Goal: Task Accomplishment & Management: Manage account settings

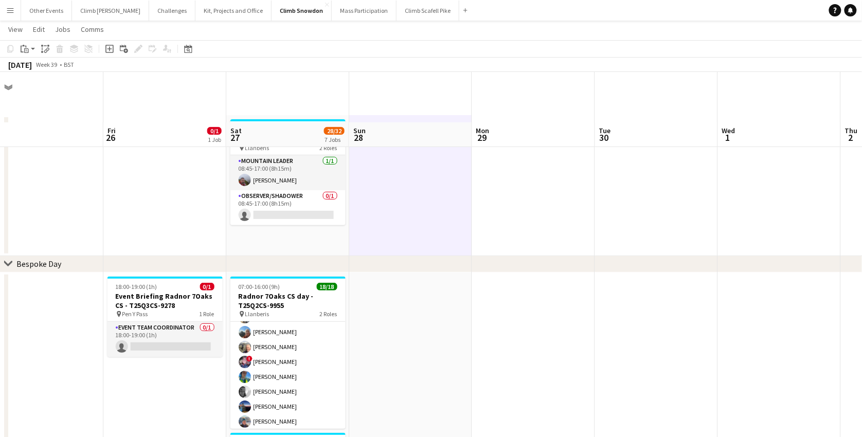
scroll to position [214, 0]
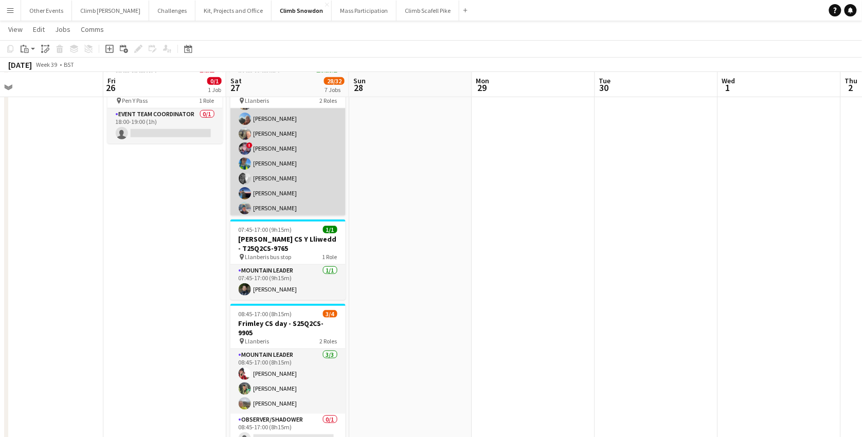
click at [289, 187] on app-card-role "Mountain Leader 17/17 07:00-16:00 (9h) [PERSON_NAME] [PERSON_NAME] [PERSON_NAME…" at bounding box center [287, 216] width 115 height 274
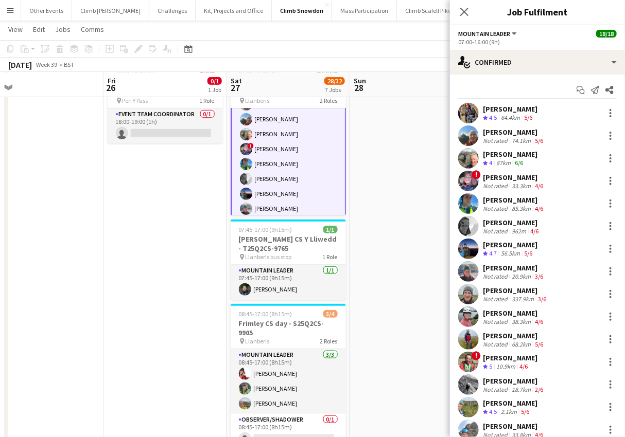
scroll to position [0, 0]
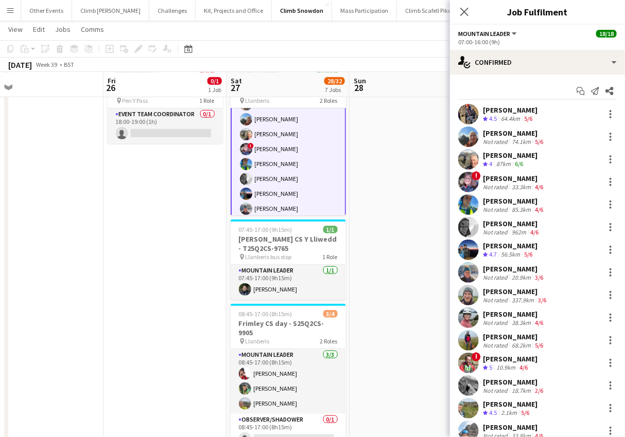
click at [517, 131] on div "[PERSON_NAME]" at bounding box center [514, 133] width 62 height 9
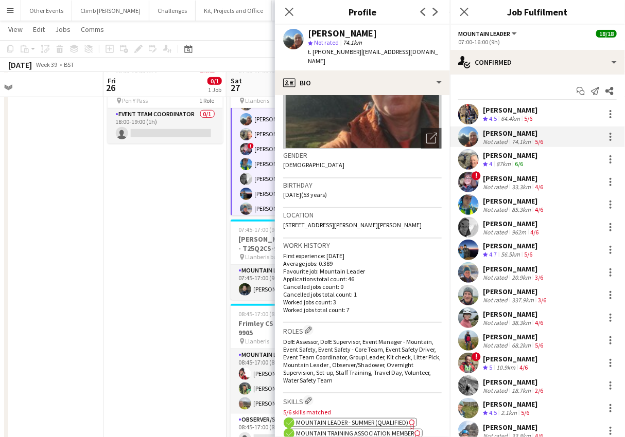
scroll to position [114, 0]
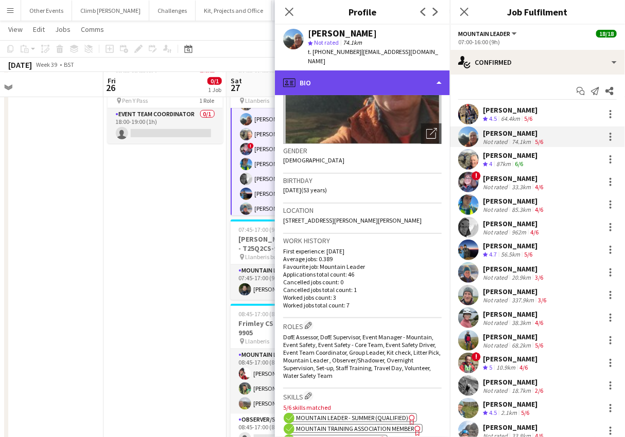
click at [434, 70] on div "profile Bio" at bounding box center [362, 82] width 175 height 25
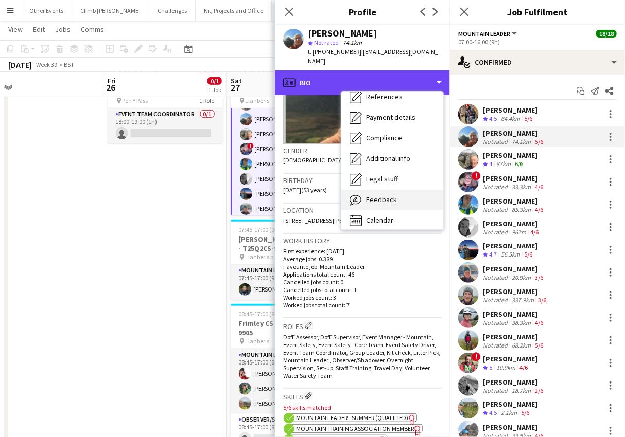
scroll to position [117, 0]
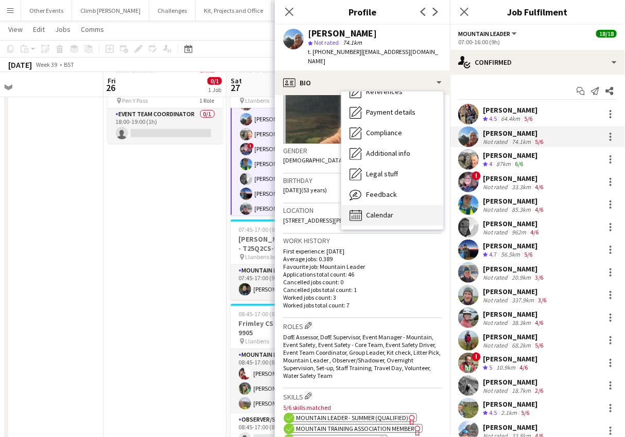
click at [396, 207] on div "Calendar Calendar" at bounding box center [392, 215] width 102 height 21
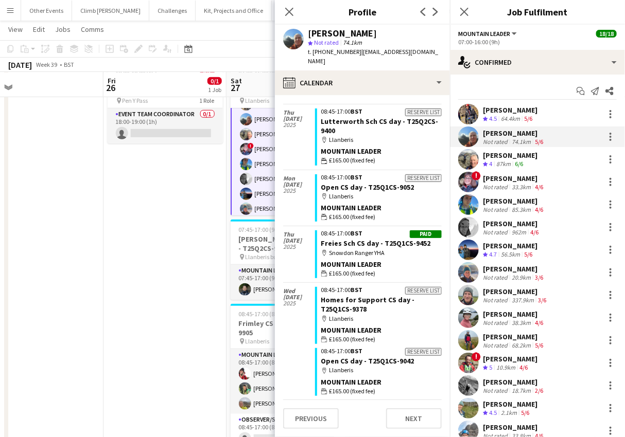
scroll to position [894, 0]
click at [287, 11] on icon "Close pop-in" at bounding box center [289, 12] width 10 height 10
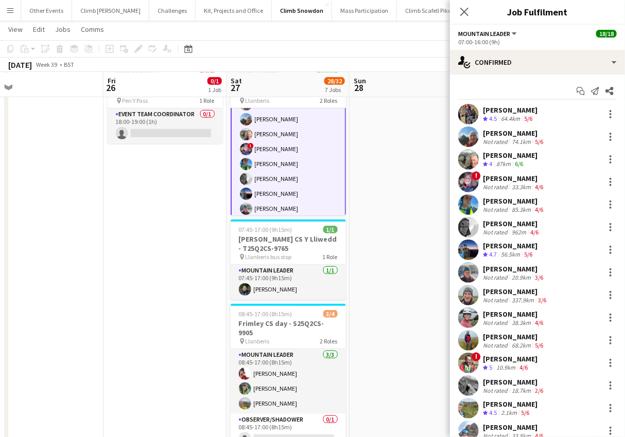
click at [472, 228] on app-user-avatar at bounding box center [468, 227] width 21 height 21
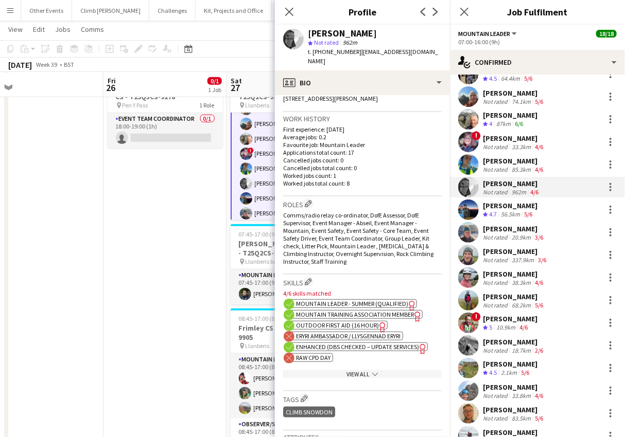
scroll to position [41, 0]
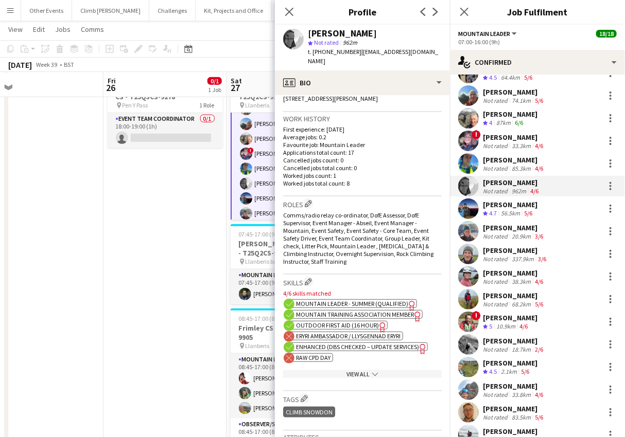
click at [473, 413] on app-user-avatar at bounding box center [468, 412] width 21 height 21
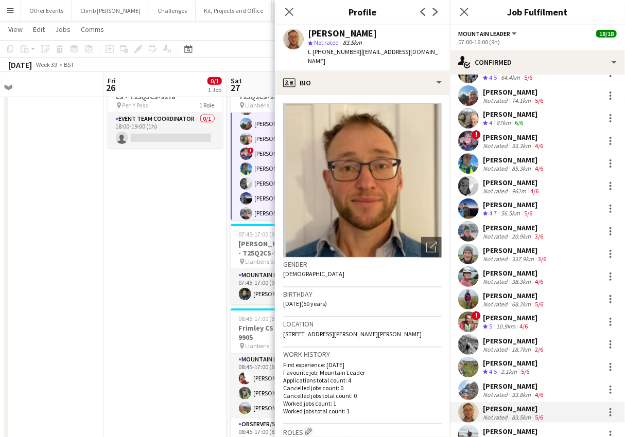
scroll to position [2, 0]
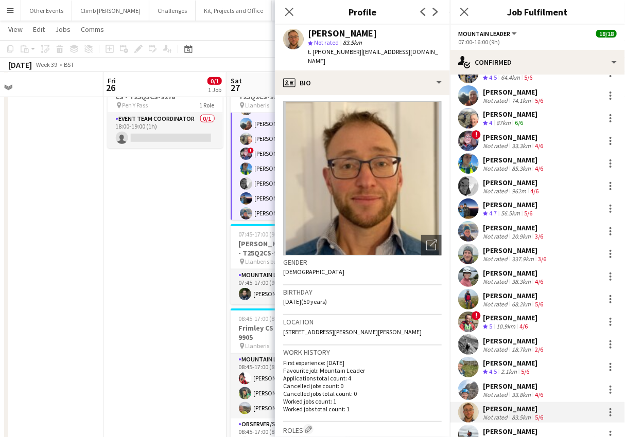
click at [471, 391] on app-user-avatar at bounding box center [468, 390] width 21 height 21
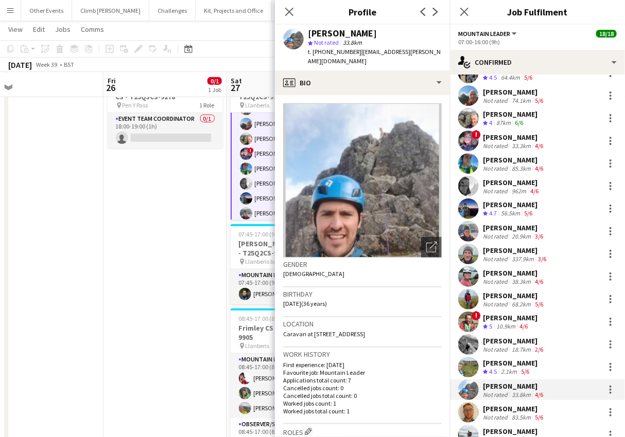
click at [471, 335] on app-user-avatar at bounding box center [468, 344] width 21 height 21
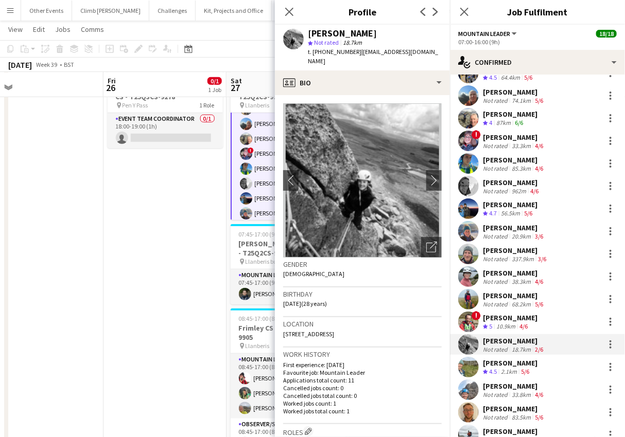
click at [471, 296] on app-user-avatar at bounding box center [468, 299] width 21 height 21
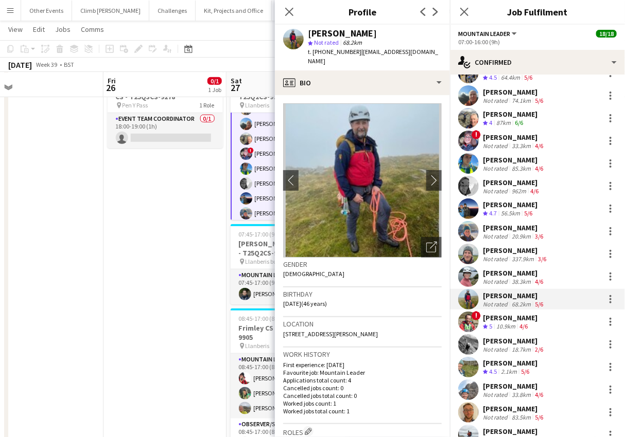
click at [467, 281] on app-user-avatar at bounding box center [468, 277] width 21 height 21
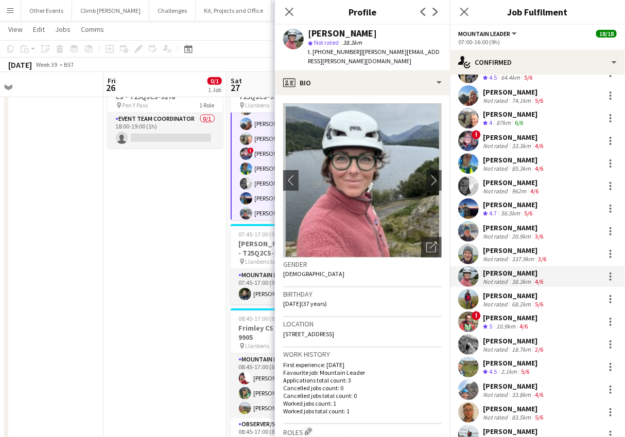
click at [464, 249] on app-user-avatar at bounding box center [468, 254] width 21 height 21
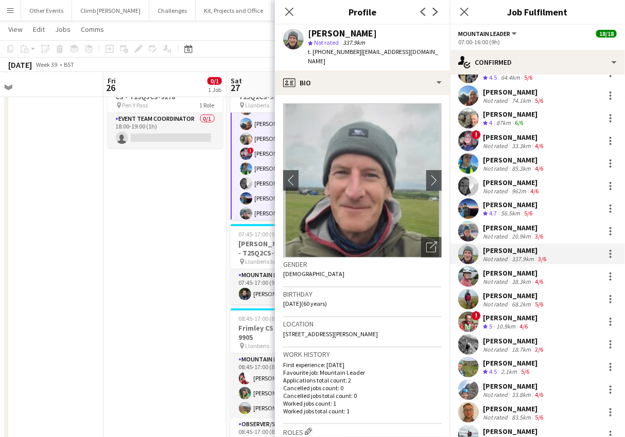
click at [468, 228] on app-user-avatar at bounding box center [468, 231] width 21 height 21
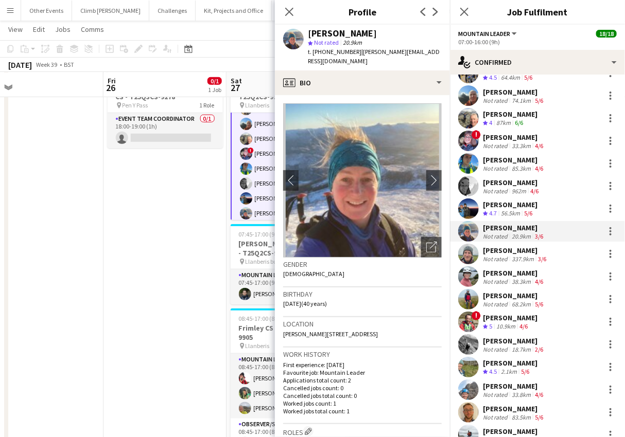
click at [469, 187] on app-user-avatar at bounding box center [468, 186] width 21 height 21
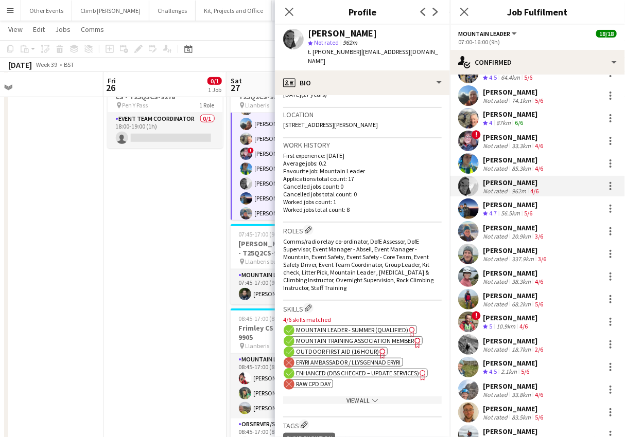
click at [354, 397] on div "View All chevron-down" at bounding box center [362, 401] width 158 height 8
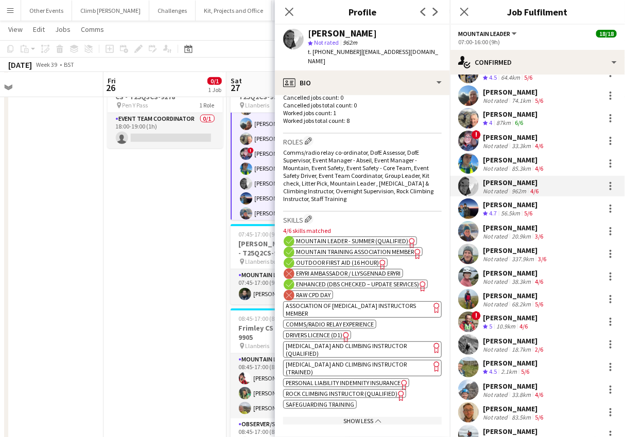
scroll to position [287, 0]
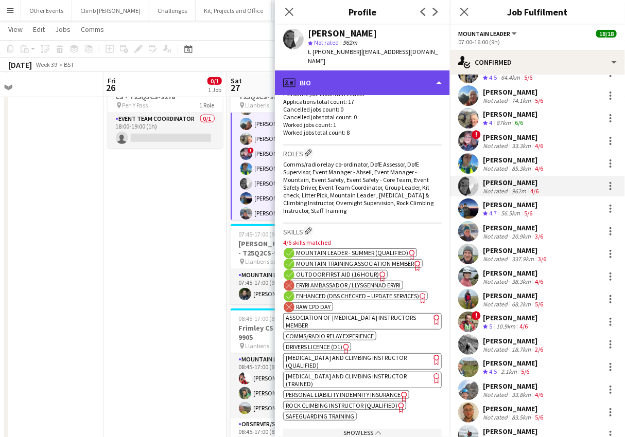
click at [429, 76] on div "profile Bio" at bounding box center [362, 82] width 175 height 25
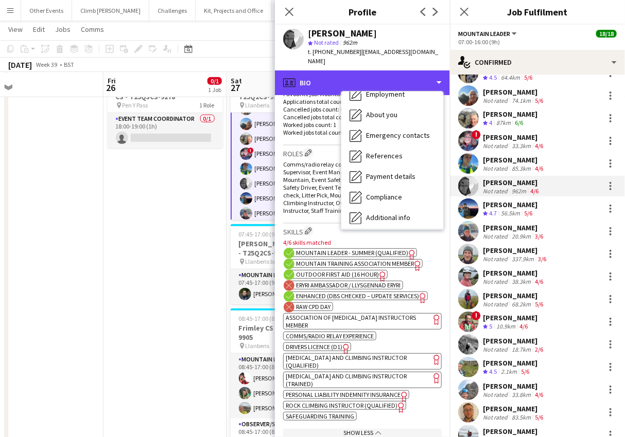
scroll to position [107, 0]
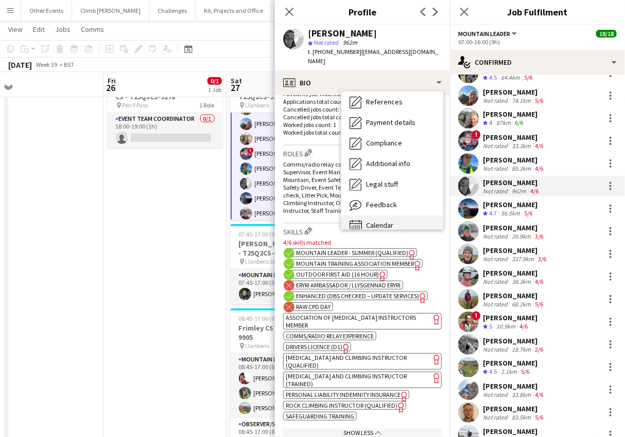
click at [391, 216] on div "Calendar Calendar" at bounding box center [392, 226] width 102 height 21
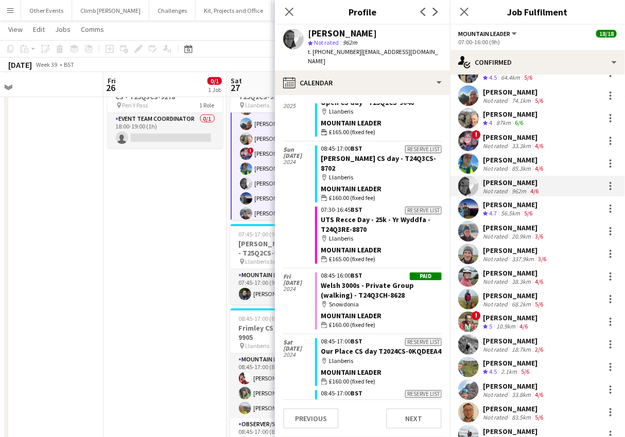
scroll to position [0, 0]
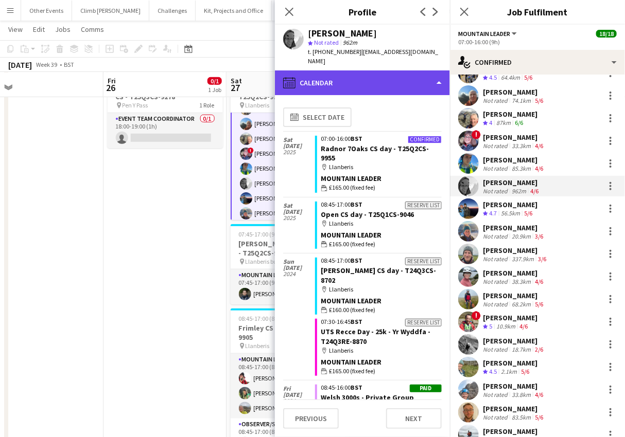
click at [384, 76] on div "calendar-full Calendar" at bounding box center [362, 82] width 175 height 25
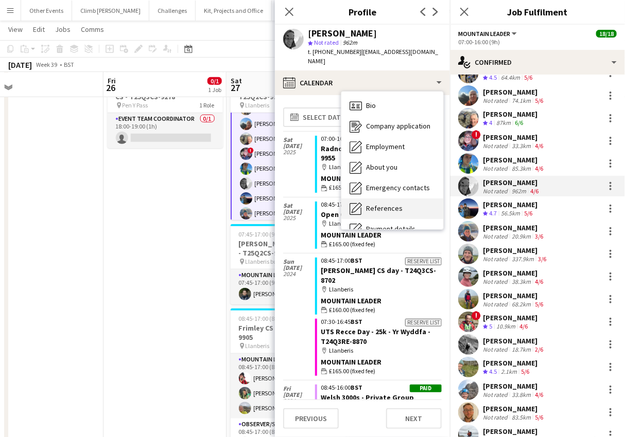
click at [375, 101] on span "Bio" at bounding box center [371, 105] width 10 height 9
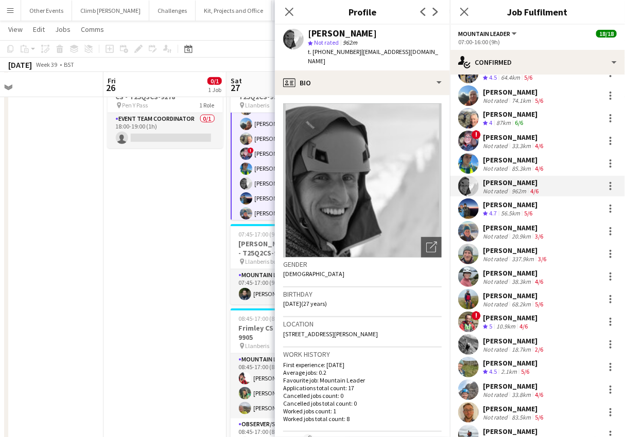
click at [473, 163] on app-user-avatar at bounding box center [468, 163] width 21 height 21
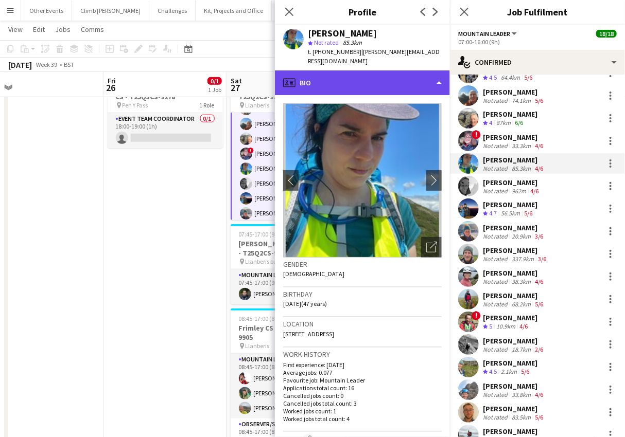
click at [422, 74] on div "profile Bio" at bounding box center [362, 82] width 175 height 25
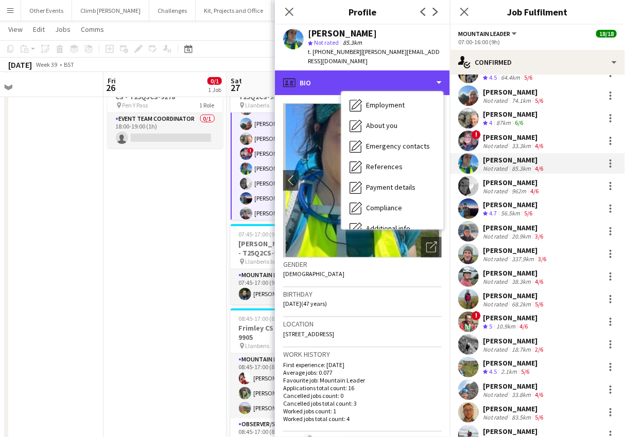
scroll to position [117, 0]
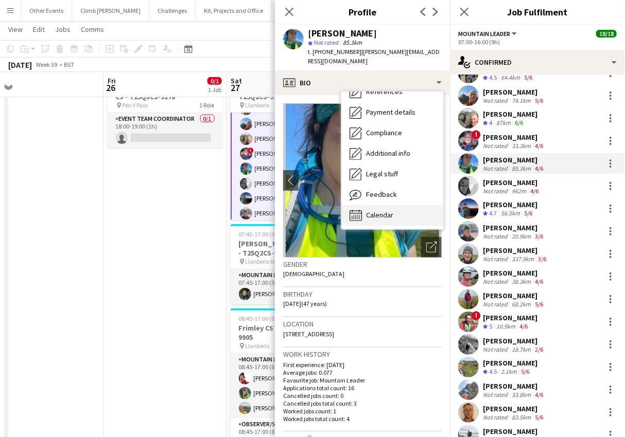
click at [382, 210] on span "Calendar" at bounding box center [379, 214] width 27 height 9
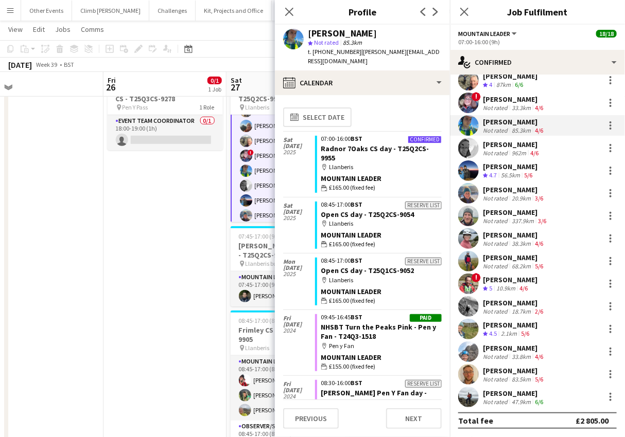
scroll to position [0, 0]
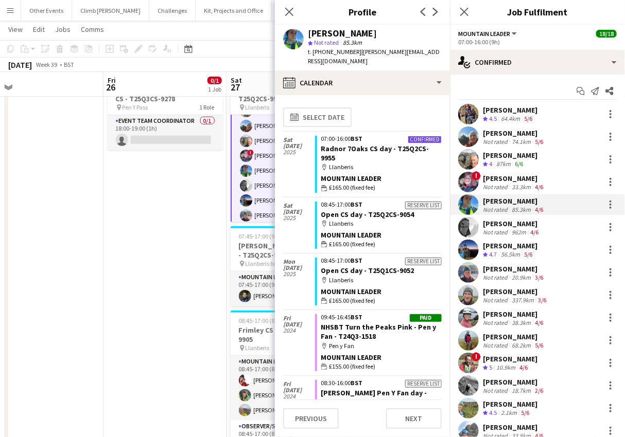
click at [471, 138] on app-user-avatar at bounding box center [468, 137] width 21 height 21
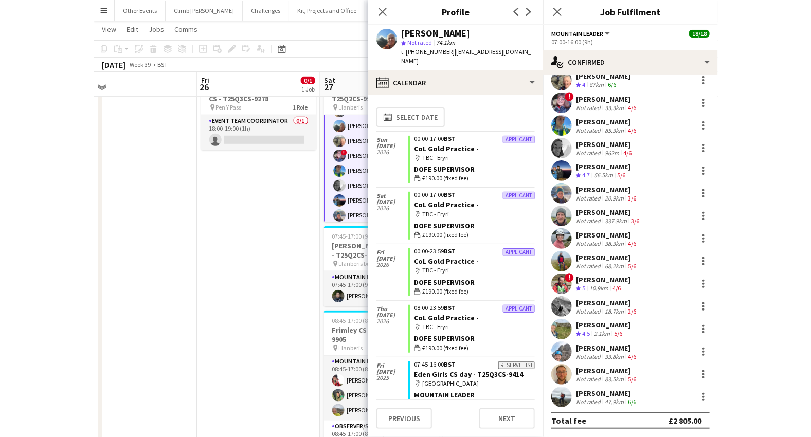
scroll to position [209, 0]
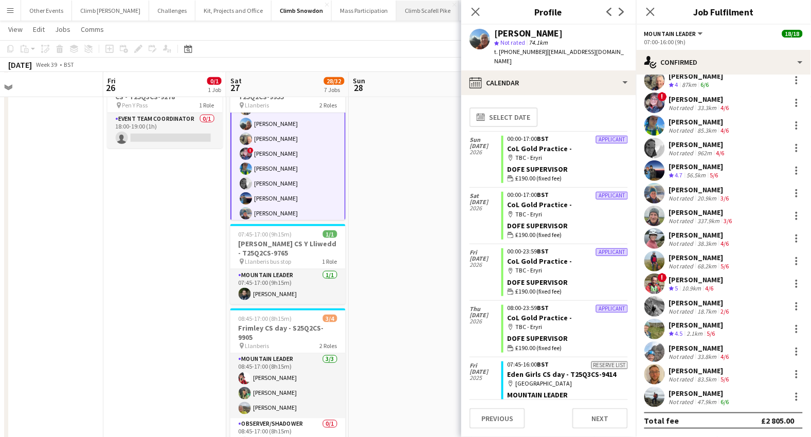
click at [412, 11] on button "Climb Scafell Pike Close" at bounding box center [428, 11] width 63 height 20
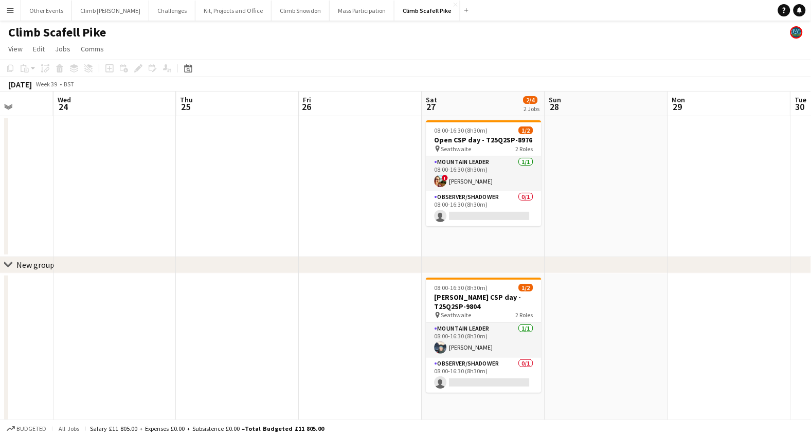
scroll to position [0, 343]
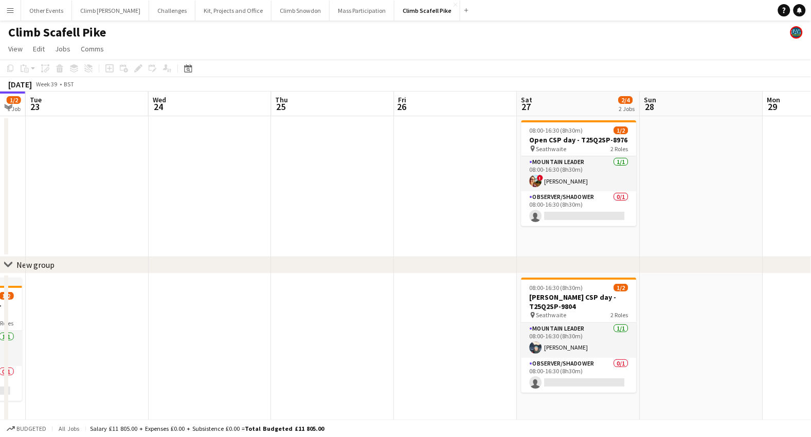
drag, startPoint x: 613, startPoint y: 208, endPoint x: 284, endPoint y: 235, distance: 330.3
click at [272, 241] on app-calendar-viewport "Sat 20 Sun 21 Mon 22 1/2 1 Job Tue 23 Wed 24 Thu 25 Fri 26 Sat 27 2/4 2 Jobs Su…" at bounding box center [405, 257] width 811 height 331
